Goal: Information Seeking & Learning: Find specific fact

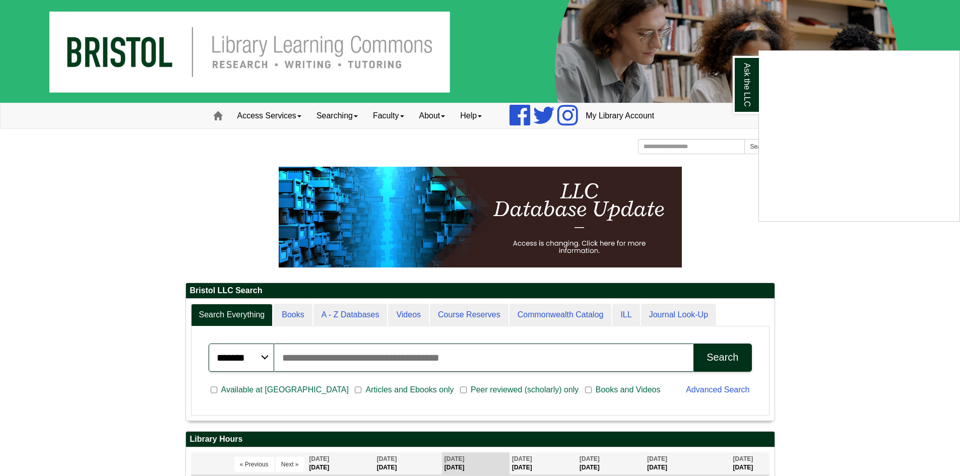
click at [168, 205] on div "Ask the LLC" at bounding box center [480, 238] width 960 height 476
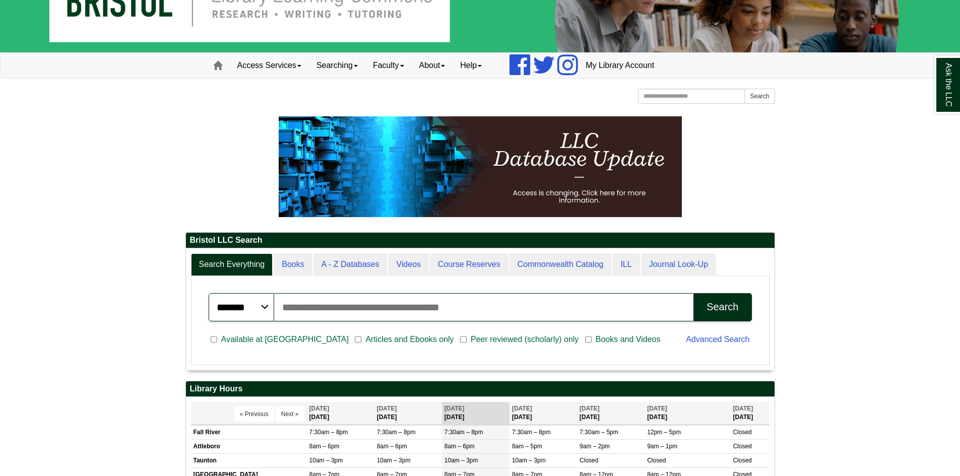
scroll to position [121, 588]
click at [406, 302] on input "Search articles, books, journals & more" at bounding box center [484, 307] width 420 height 28
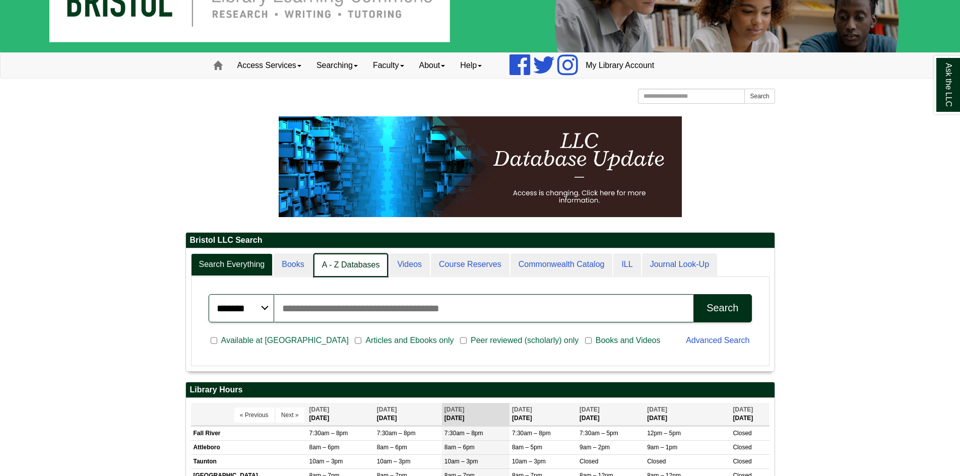
scroll to position [122, 588]
click at [351, 269] on link "A - Z Databases" at bounding box center [350, 265] width 75 height 24
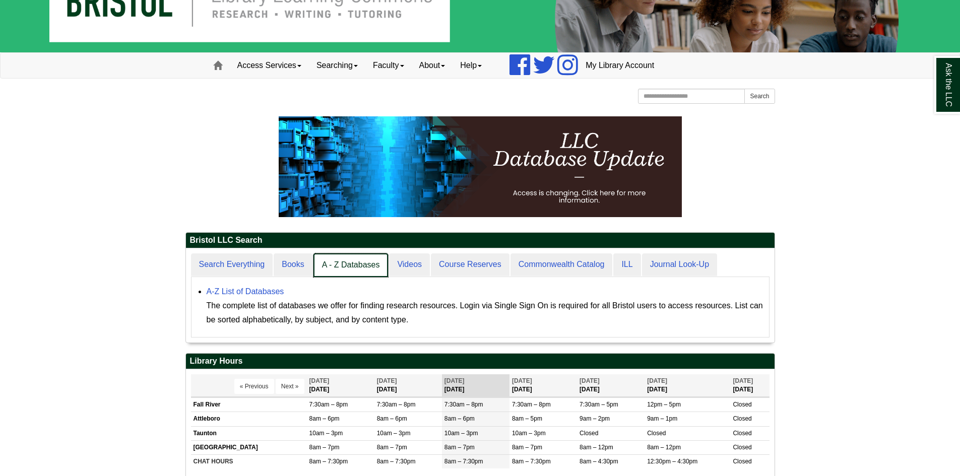
scroll to position [5, 5]
click at [365, 264] on link "A - Z Databases" at bounding box center [350, 265] width 75 height 24
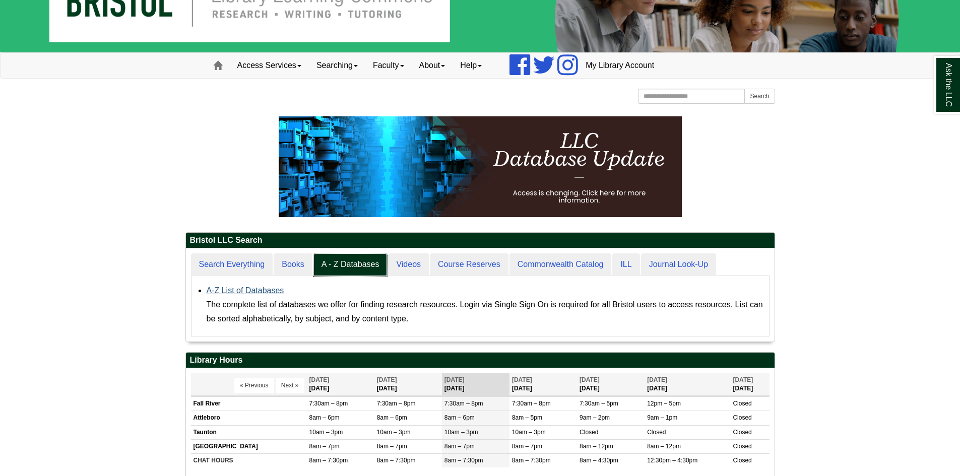
scroll to position [93, 588]
click at [229, 294] on link "A-Z List of Databases" at bounding box center [246, 290] width 78 height 9
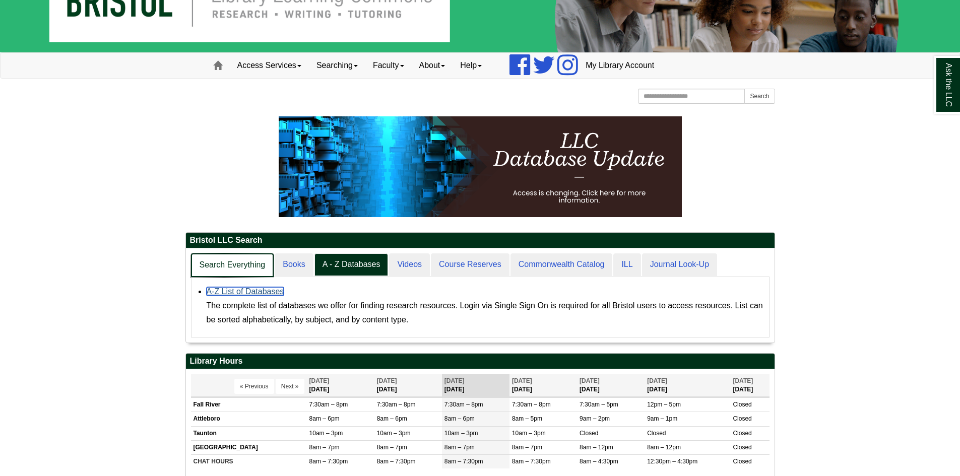
scroll to position [94, 588]
click at [232, 263] on link "Search Everything" at bounding box center [232, 265] width 83 height 24
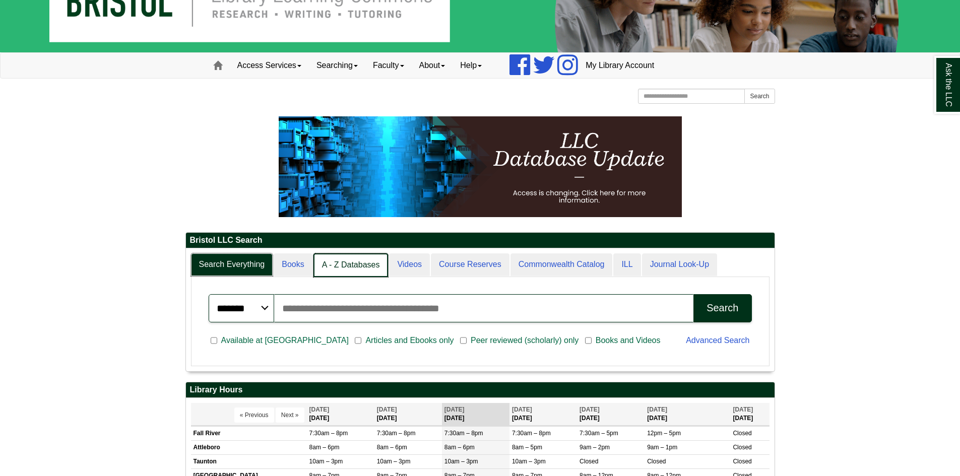
scroll to position [5, 5]
click at [354, 262] on link "A - Z Databases" at bounding box center [350, 265] width 75 height 24
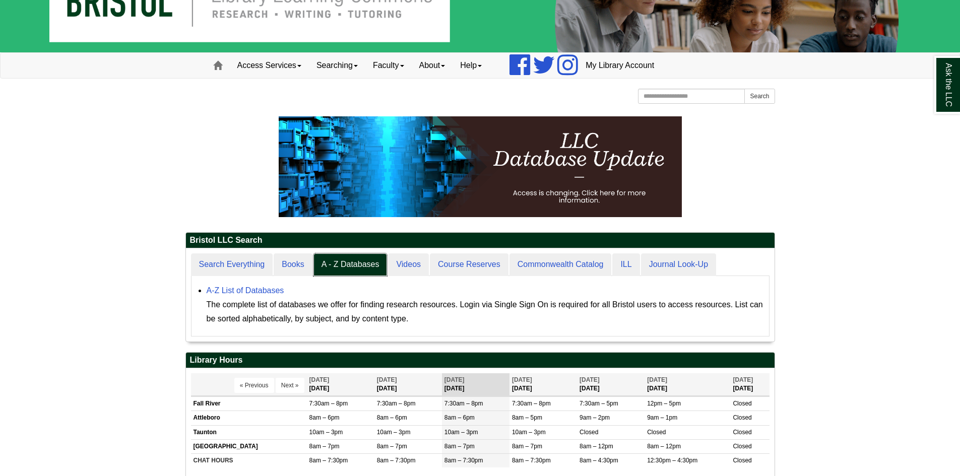
scroll to position [93, 588]
click at [259, 298] on div "The complete list of databases we offer for finding research resources. Login v…" at bounding box center [485, 312] width 557 height 28
click at [262, 289] on link "A-Z List of Databases" at bounding box center [246, 290] width 78 height 9
click at [236, 252] on div "Search Everything Books A - Z Databases Videos Course Reserves Commonwealth Cat…" at bounding box center [480, 294] width 588 height 93
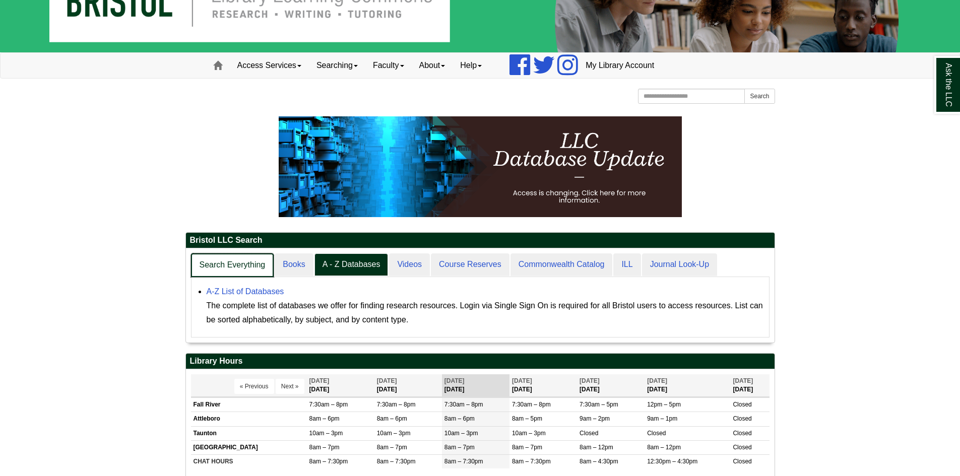
scroll to position [94, 588]
click at [233, 257] on link "Search Everything" at bounding box center [232, 265] width 83 height 24
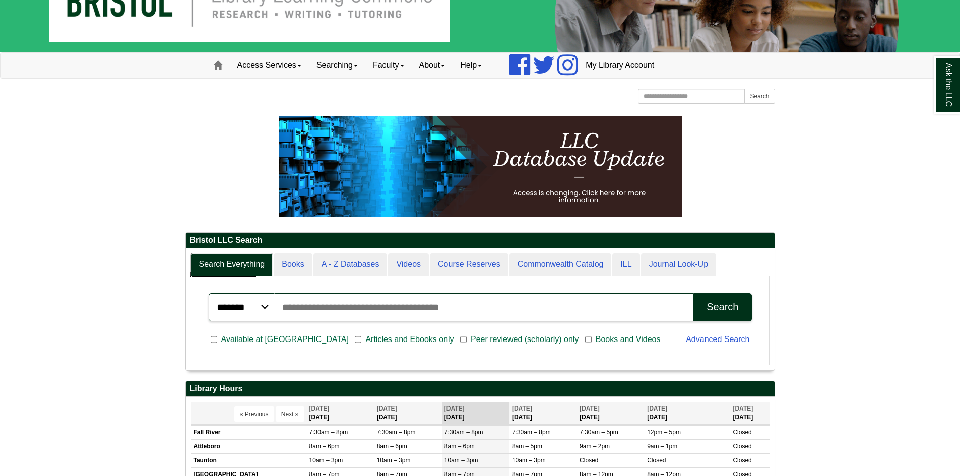
scroll to position [121, 588]
click at [422, 300] on input "Search articles, books, journals & more" at bounding box center [484, 307] width 420 height 28
click at [408, 311] on input "Search articles, books, journals & more" at bounding box center [484, 307] width 420 height 28
click at [284, 309] on input "**********" at bounding box center [484, 307] width 420 height 28
click at [405, 318] on input "**********" at bounding box center [484, 307] width 420 height 28
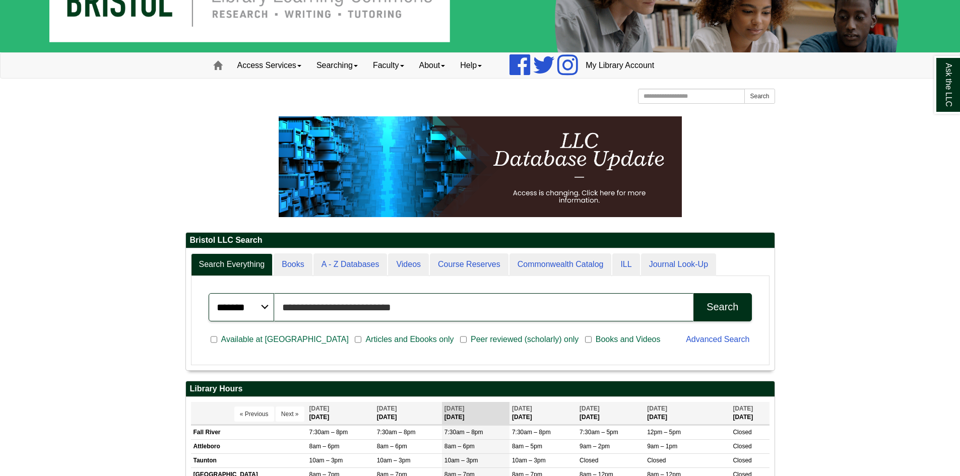
type input "**********"
click at [693, 293] on button "Search" at bounding box center [722, 307] width 58 height 28
